Goal: Task Accomplishment & Management: Manage account settings

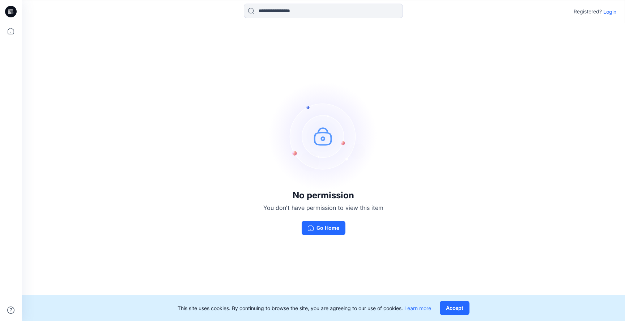
click at [608, 12] on p "Login" at bounding box center [609, 12] width 13 height 8
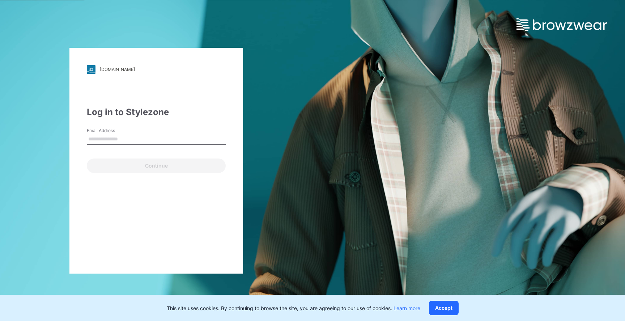
click at [110, 134] on input "Email Address" at bounding box center [156, 139] width 139 height 11
type input "**********"
click at [87, 158] on button "Continue" at bounding box center [156, 165] width 139 height 14
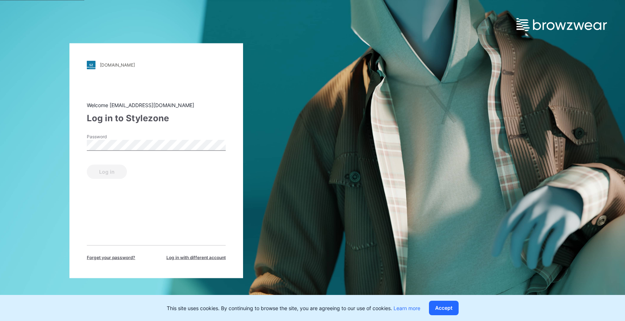
click at [117, 152] on div "Password" at bounding box center [156, 144] width 139 height 22
click at [87, 164] on button "Log in" at bounding box center [107, 171] width 40 height 14
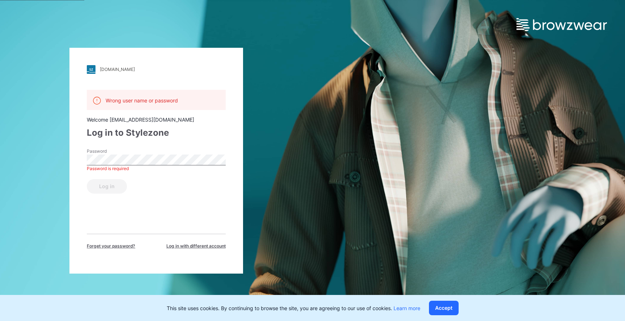
click at [104, 246] on span "Forget your password?" at bounding box center [111, 246] width 48 height 7
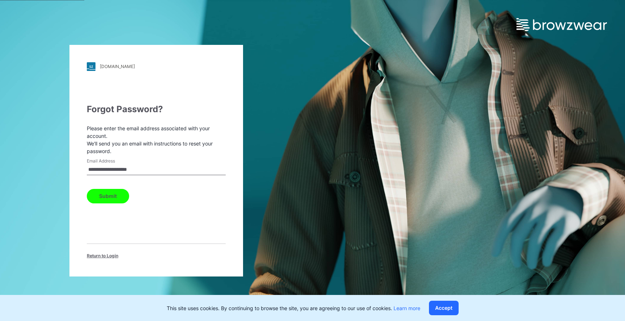
click at [545, 21] on img at bounding box center [561, 24] width 90 height 13
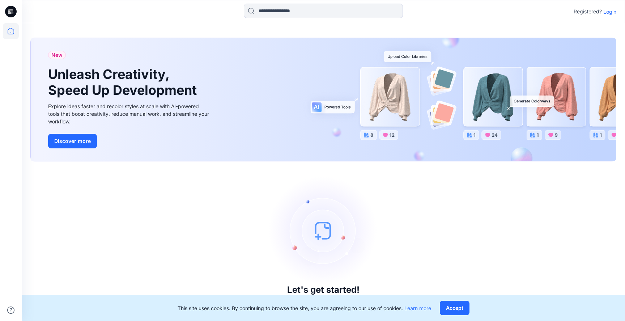
click at [611, 11] on p "Login" at bounding box center [609, 12] width 13 height 8
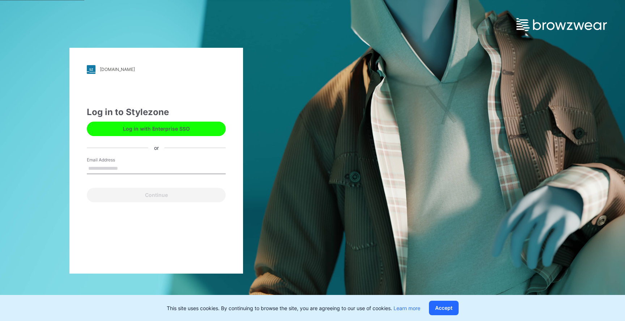
click at [157, 168] on input "Email Address" at bounding box center [156, 168] width 139 height 11
type input "**********"
click at [87, 188] on button "Continue" at bounding box center [156, 195] width 139 height 14
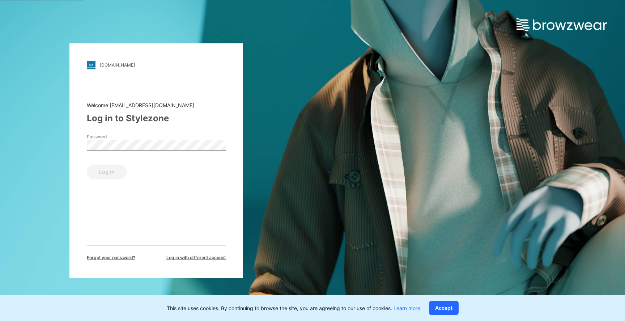
click at [128, 151] on div "Password" at bounding box center [156, 144] width 139 height 22
click at [119, 258] on span "Forget your password?" at bounding box center [111, 257] width 48 height 7
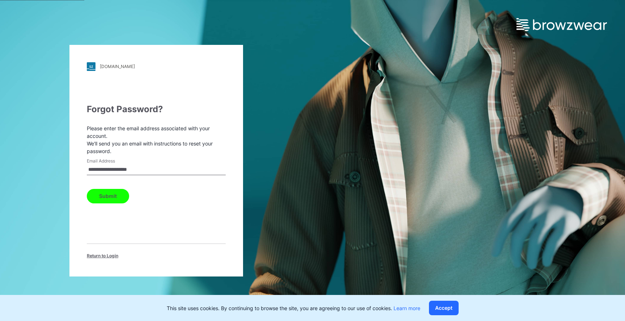
click at [156, 171] on input "**********" at bounding box center [156, 169] width 139 height 11
click at [111, 199] on button "Submit" at bounding box center [108, 196] width 42 height 14
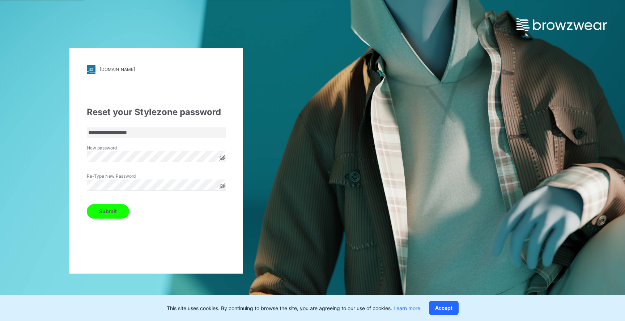
click at [116, 215] on button "Submit" at bounding box center [108, 211] width 42 height 14
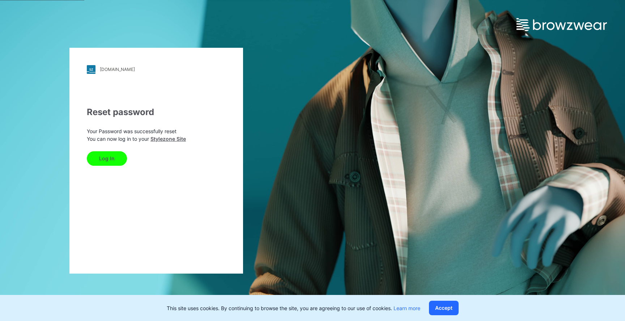
click at [110, 152] on button "Log In" at bounding box center [107, 158] width 40 height 14
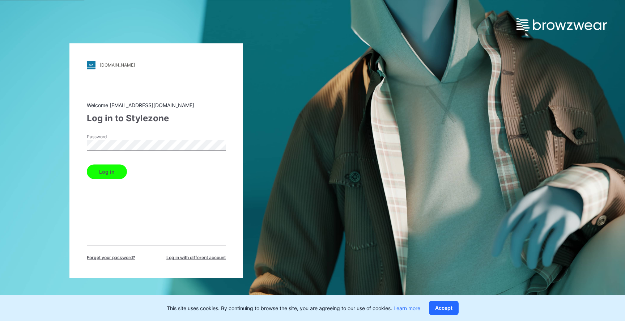
drag, startPoint x: 116, startPoint y: 169, endPoint x: 135, endPoint y: 168, distance: 19.2
click at [116, 169] on button "Log in" at bounding box center [107, 171] width 40 height 14
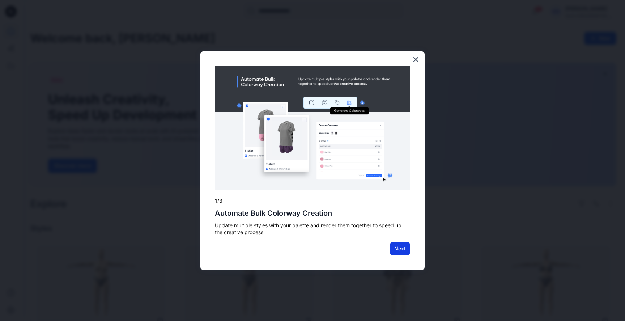
click at [401, 244] on button "Next" at bounding box center [400, 248] width 20 height 13
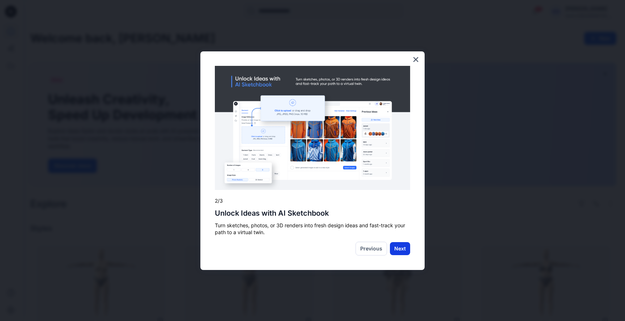
click at [394, 244] on button "Next" at bounding box center [400, 248] width 20 height 13
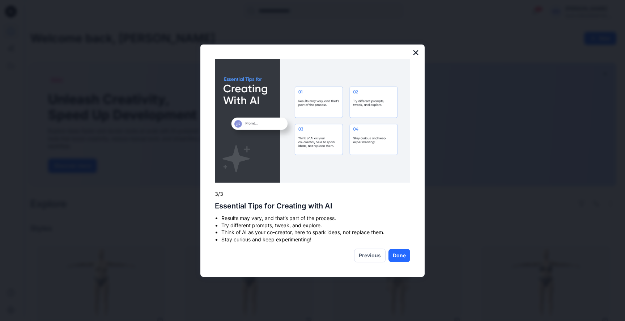
click at [416, 53] on button "×" at bounding box center [415, 53] width 7 height 12
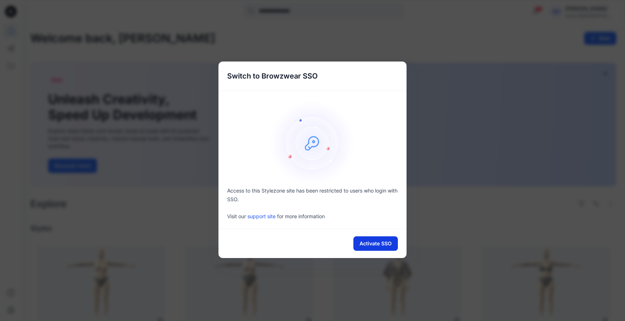
click at [369, 237] on button "Activate SSO" at bounding box center [375, 243] width 44 height 14
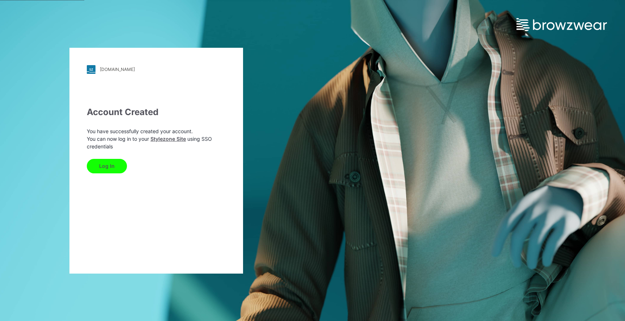
click at [104, 163] on button "Log In" at bounding box center [107, 166] width 40 height 14
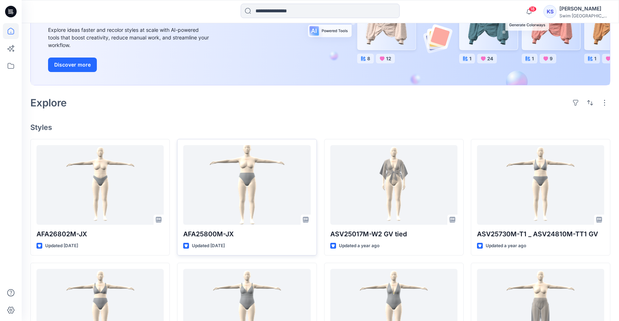
scroll to position [113, 0]
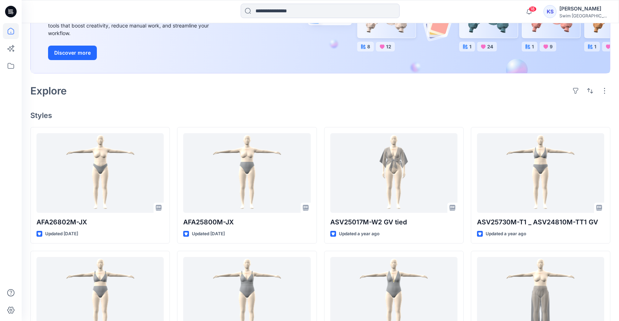
click at [214, 109] on div "Welcome back, [PERSON_NAME] New New Unleash Creativity, Speed Up Development Ex…" at bounding box center [321, 217] width 598 height 615
click at [16, 70] on icon at bounding box center [11, 66] width 16 height 16
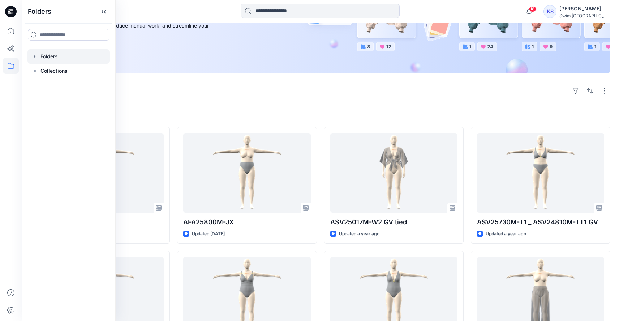
click at [48, 56] on div at bounding box center [68, 56] width 82 height 14
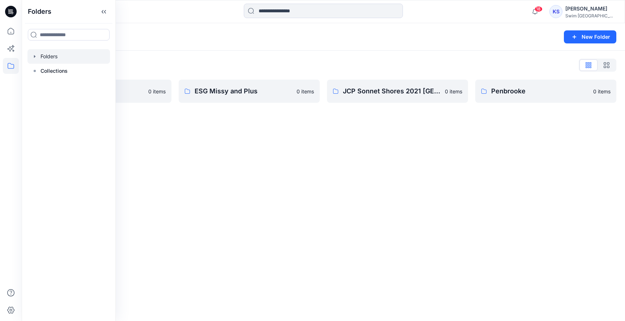
click at [205, 51] on div "Folders List ESG JRS 0 items ESG Missy and Plus 0 items JCP Sonnet Shores 2021 …" at bounding box center [323, 81] width 603 height 61
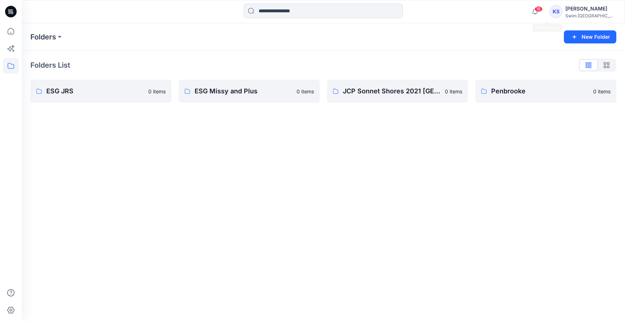
click at [582, 9] on div "[PERSON_NAME]" at bounding box center [590, 8] width 51 height 9
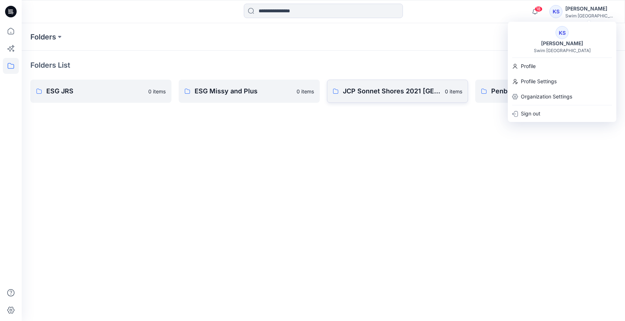
click at [402, 81] on link "JCP Sonnet Shores 2021 Q# Resort 0 items" at bounding box center [397, 91] width 141 height 23
